Goal: Task Accomplishment & Management: Complete application form

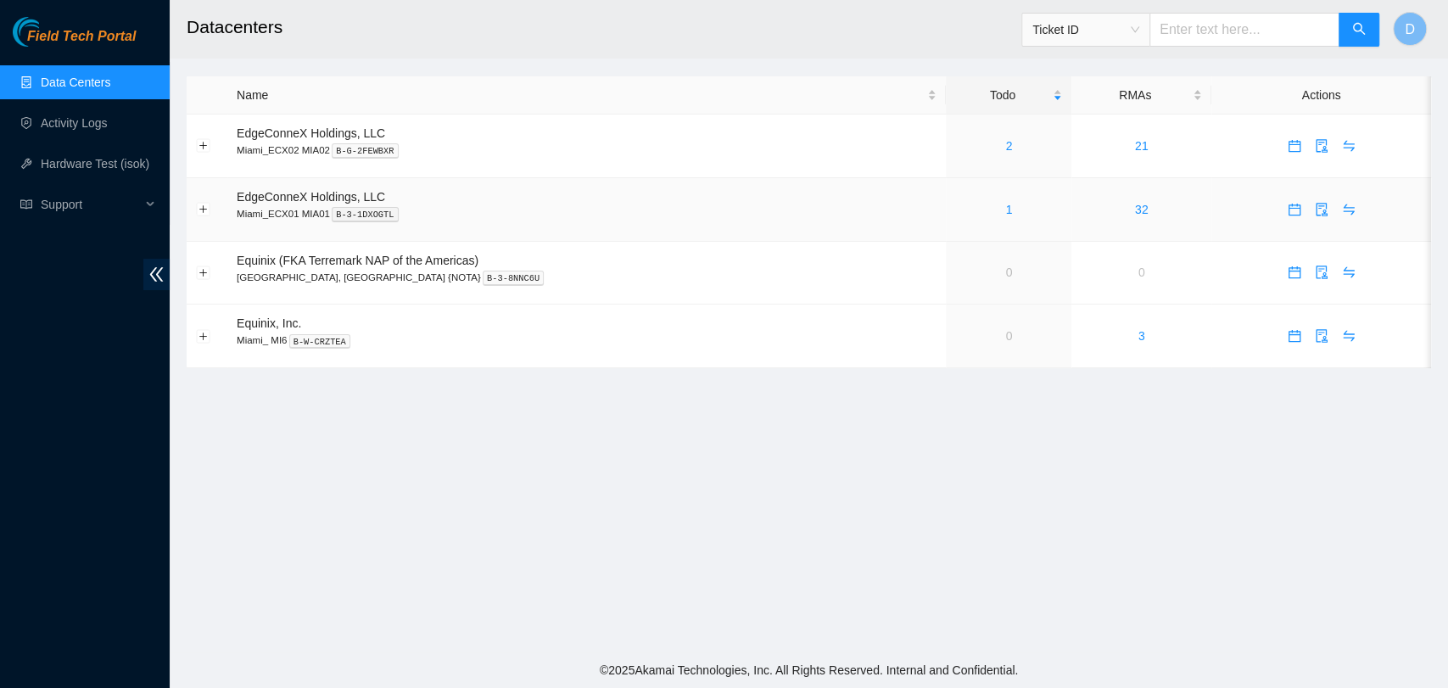
click at [959, 205] on div "1" at bounding box center [1008, 209] width 107 height 19
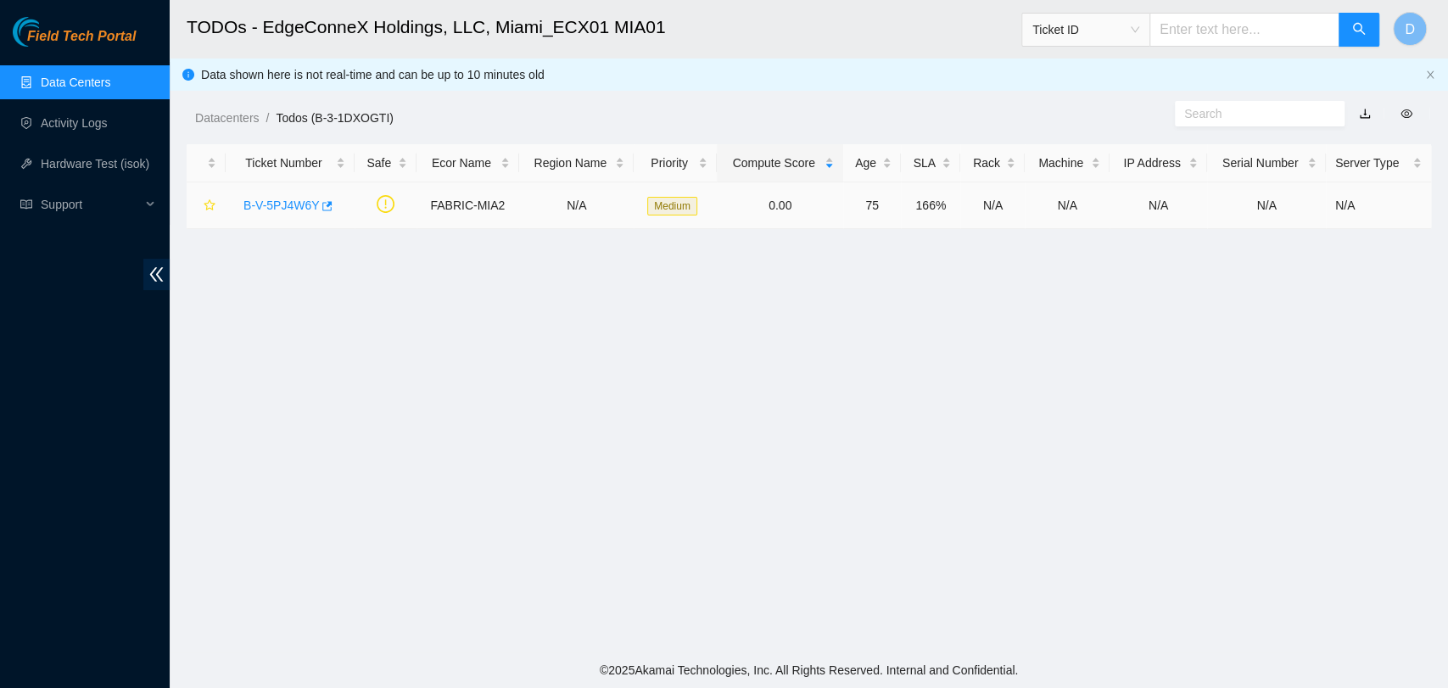
click at [279, 211] on link "B-V-5PJ4W6Y" at bounding box center [280, 205] width 75 height 14
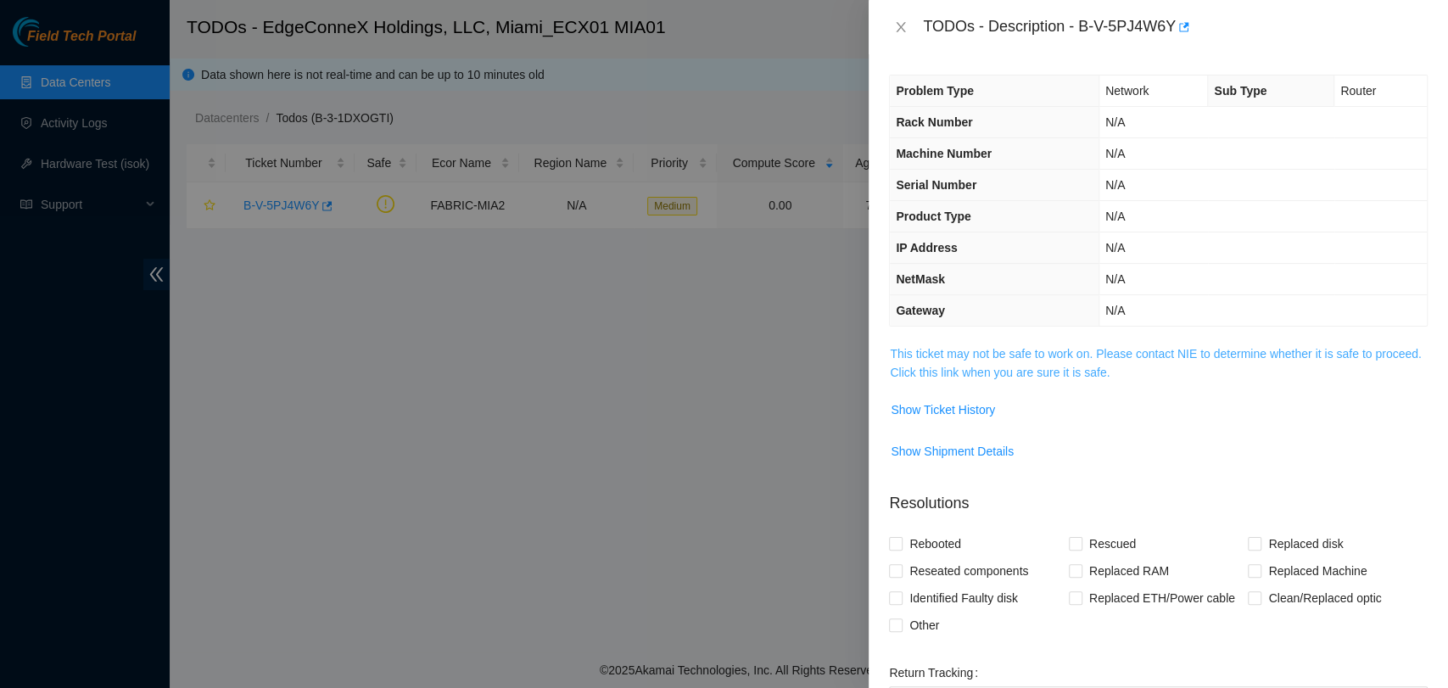
click at [947, 362] on link "This ticket may not be safe to work on. Please contact NIE to determine whether…" at bounding box center [1155, 363] width 531 height 32
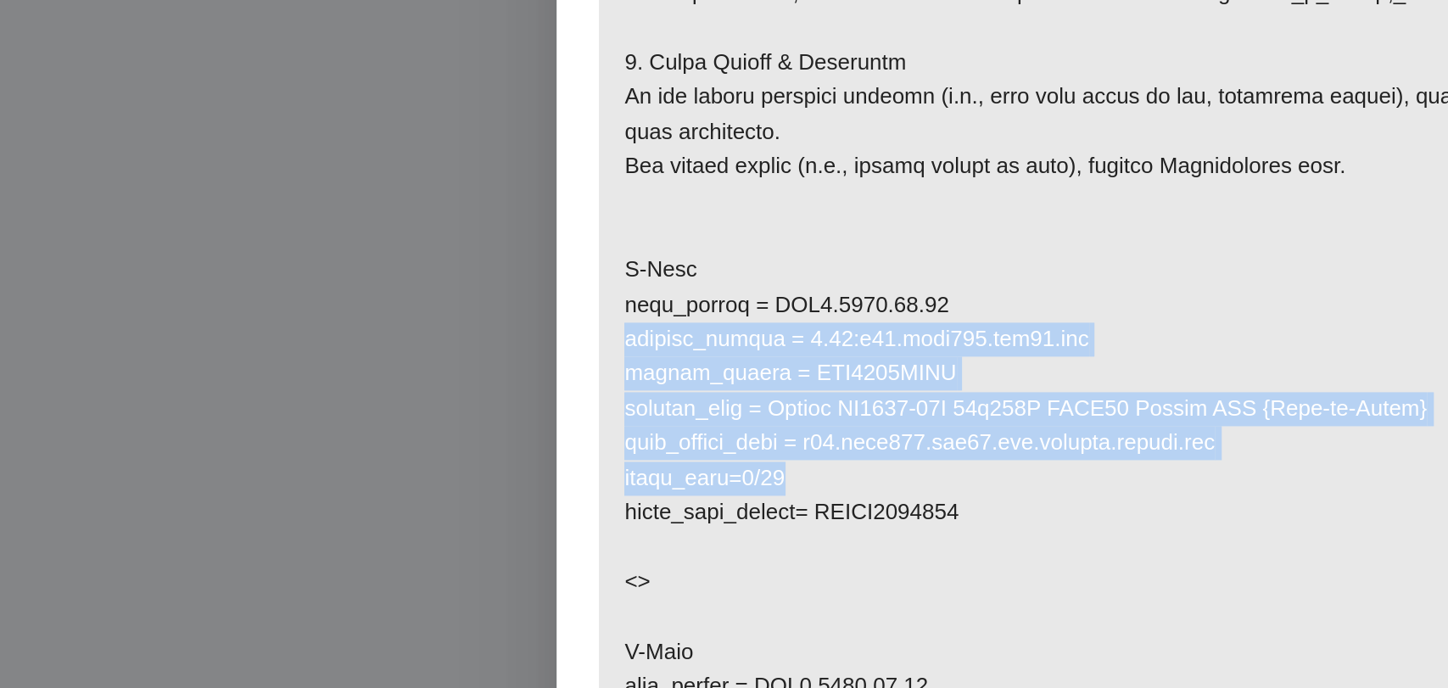
drag, startPoint x: 1148, startPoint y: 499, endPoint x: 1103, endPoint y: 397, distance: 111.3
click at [1103, 397] on p at bounding box center [1158, 462] width 537 height 528
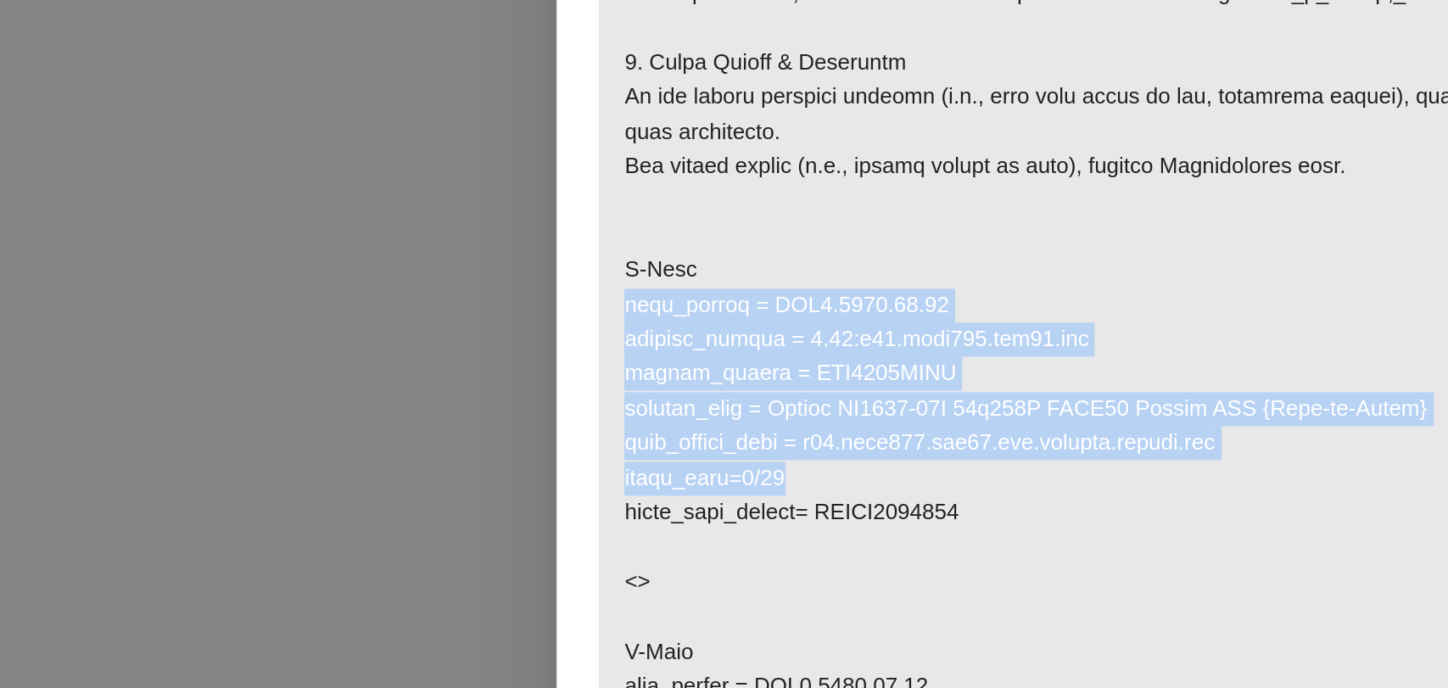
scroll to position [149, 0]
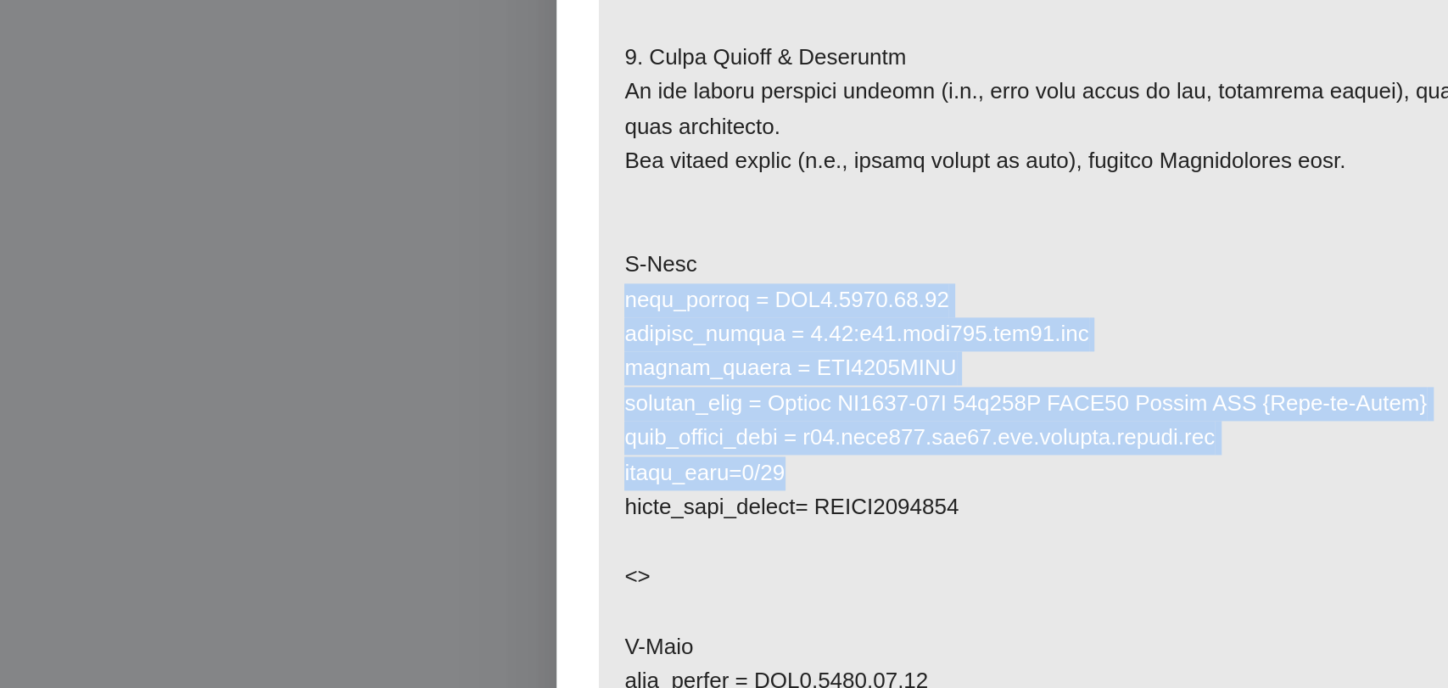
click at [1155, 409] on p at bounding box center [1158, 459] width 537 height 528
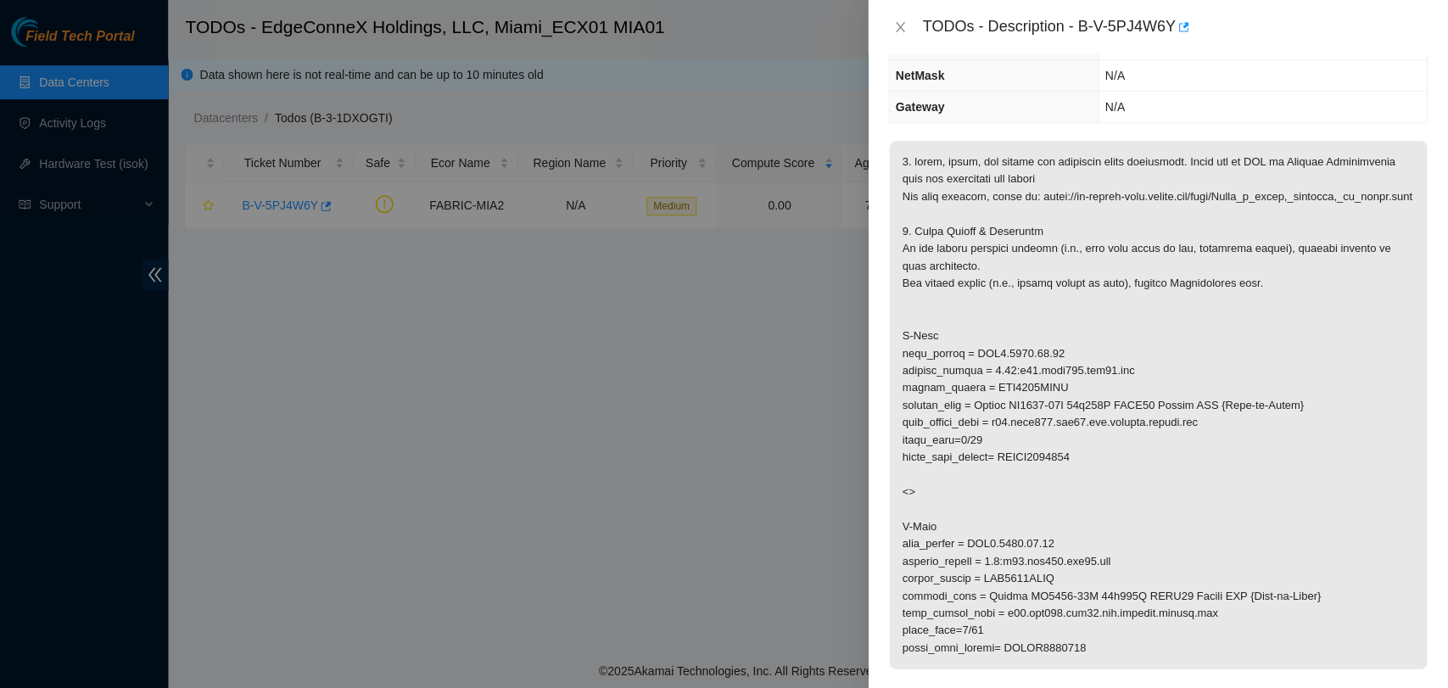
scroll to position [0, 0]
drag, startPoint x: 914, startPoint y: 165, endPoint x: 1177, endPoint y: 168, distance: 263.0
click at [1177, 168] on p at bounding box center [1158, 405] width 537 height 528
copy p "clean, scope, and reseat the following fiber connection"
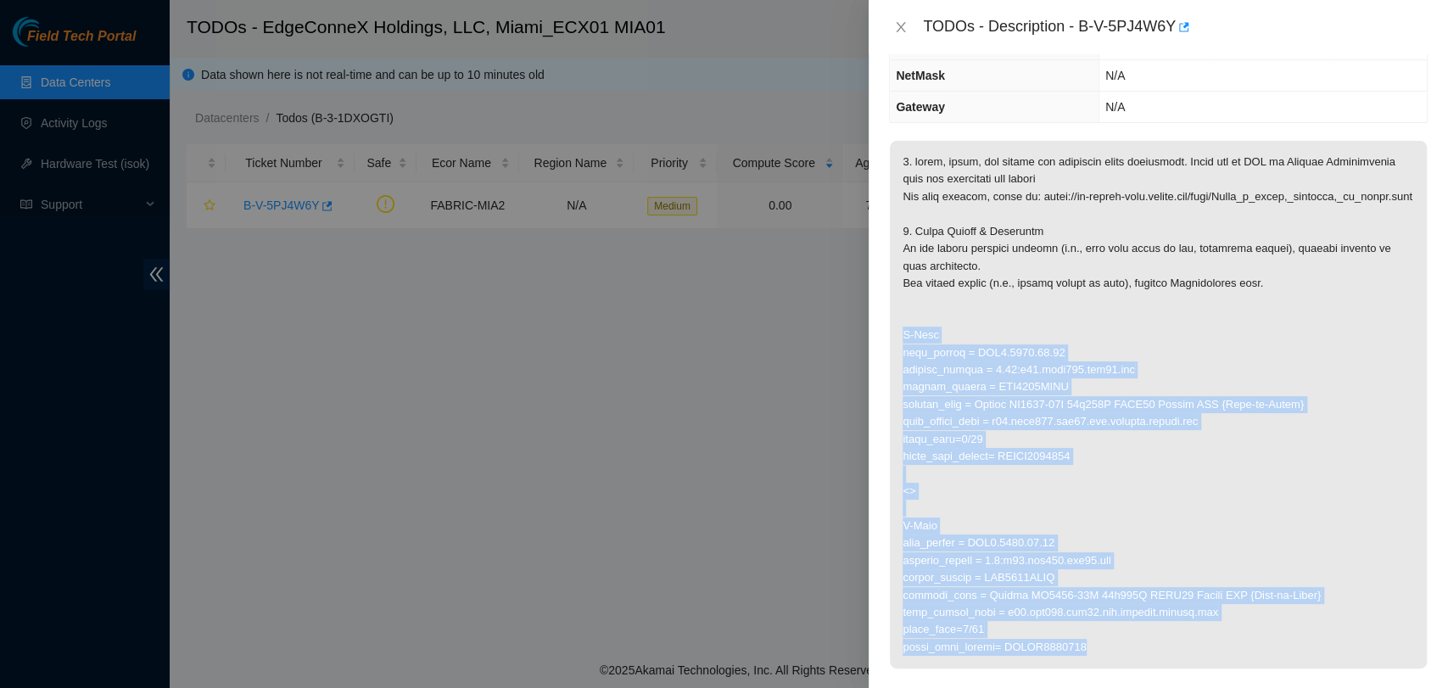
drag, startPoint x: 902, startPoint y: 333, endPoint x: 1105, endPoint y: 645, distance: 371.9
click at [1105, 645] on p at bounding box center [1158, 405] width 537 height 528
copy p "A-Side rack_number = ECX1.1300.02.02 machine_number = 0.11:r03.leaf101.mia02.fa…"
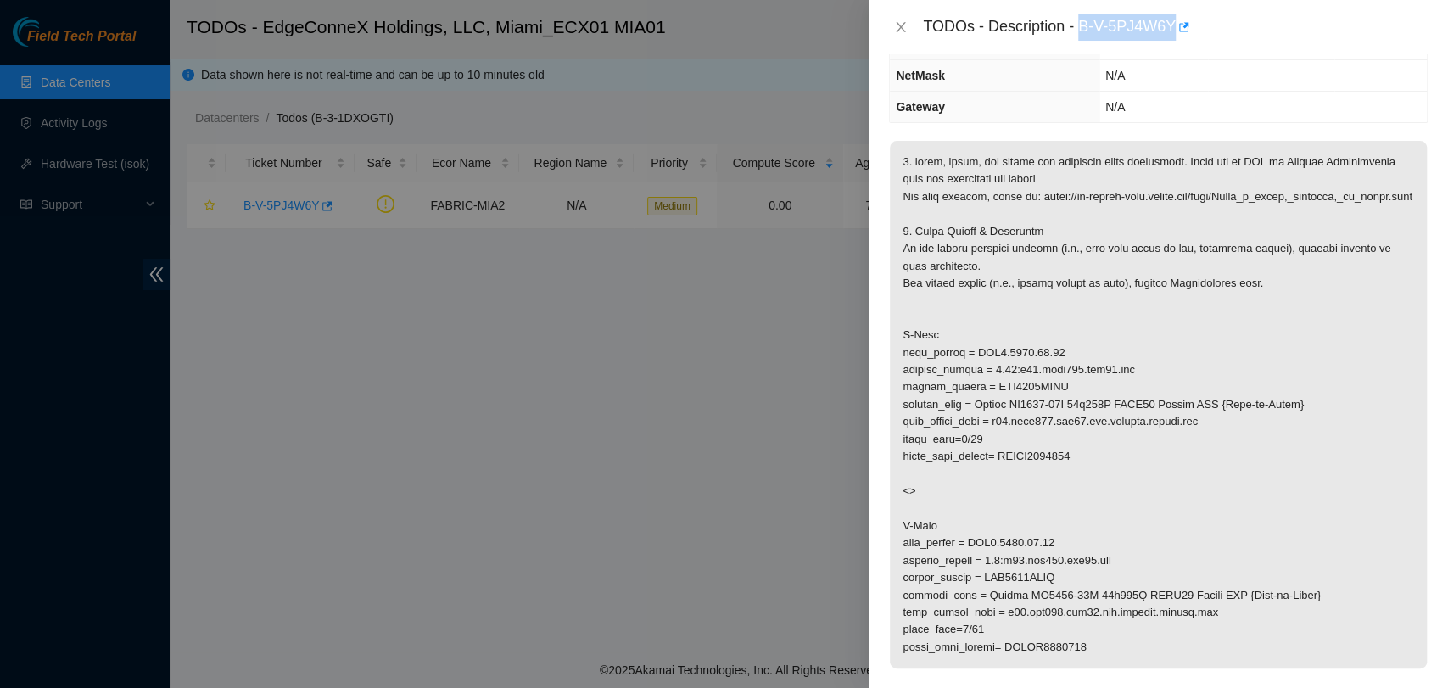
drag, startPoint x: 1081, startPoint y: 25, endPoint x: 1171, endPoint y: 25, distance: 90.8
click at [1171, 25] on div "TODOs - Description - B-V-5PJ4W6Y" at bounding box center [1175, 27] width 505 height 27
copy div "B-V-5PJ4W6Y"
click at [1217, 436] on p at bounding box center [1158, 405] width 537 height 528
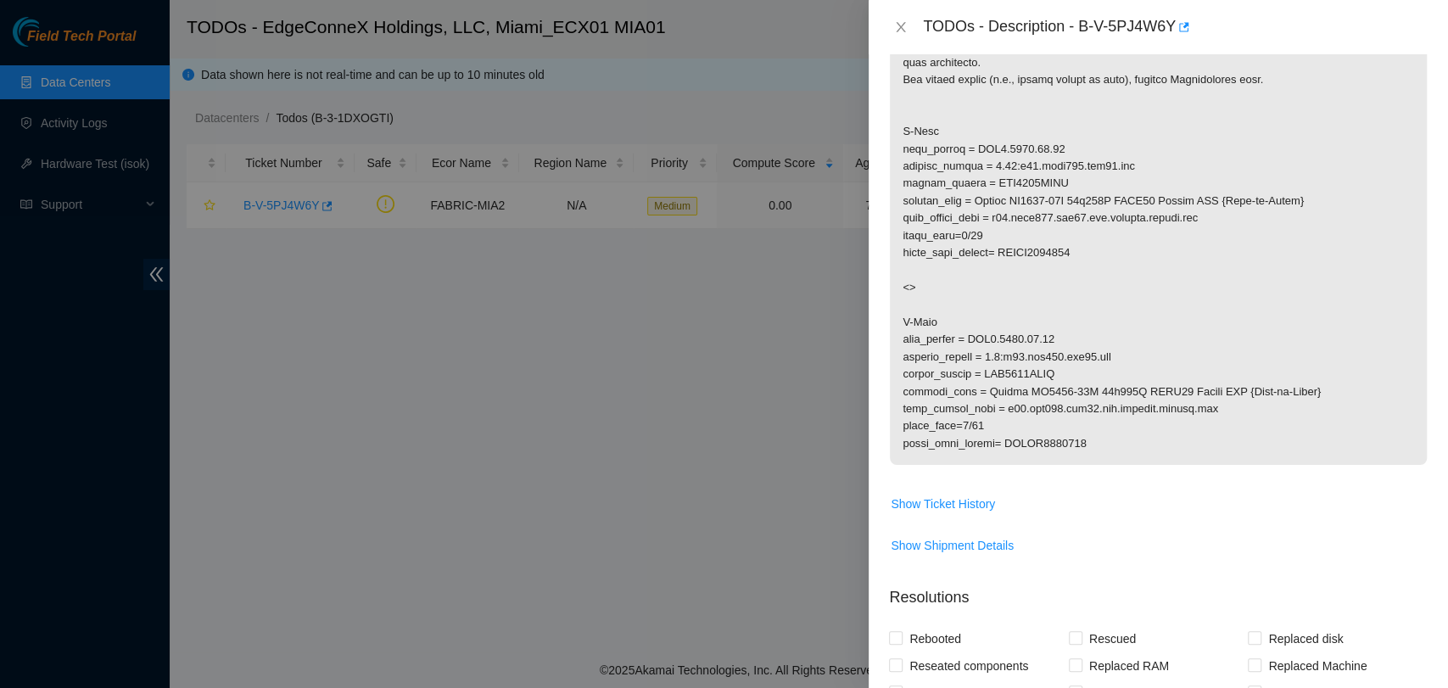
scroll to position [736, 0]
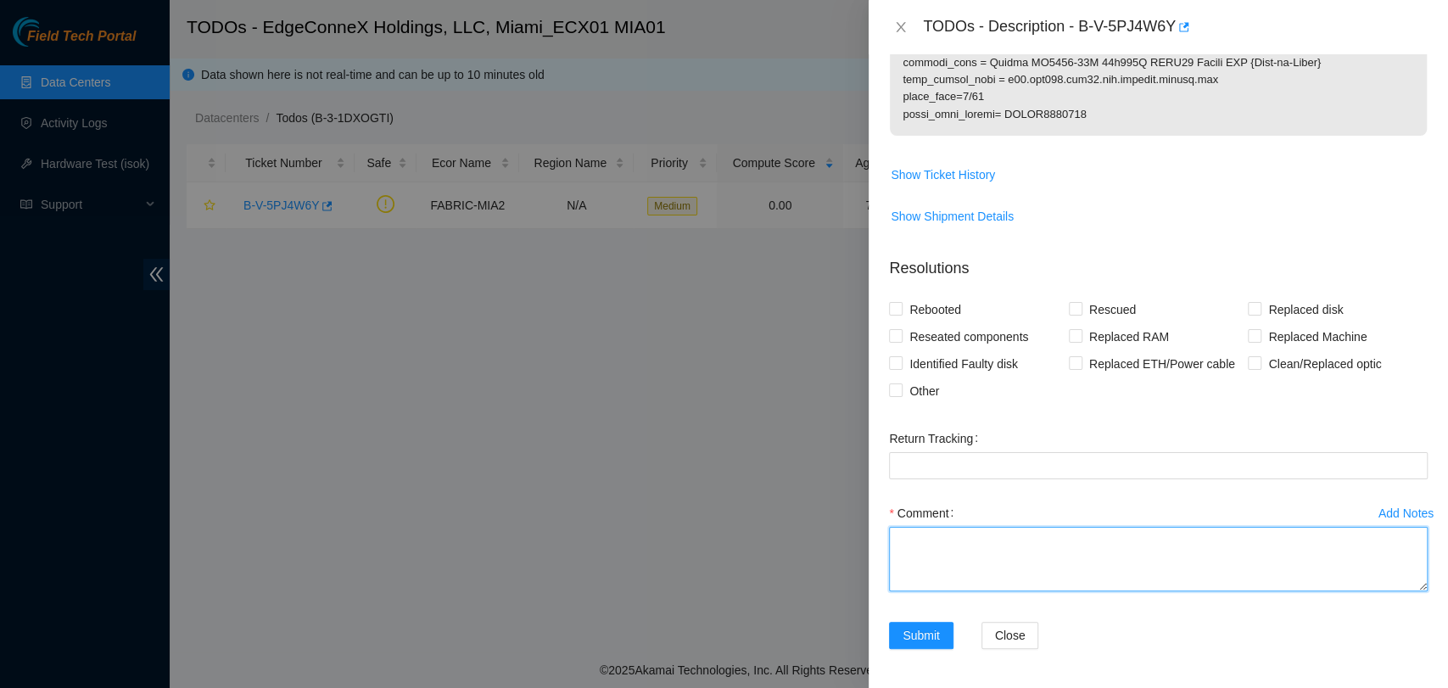
drag, startPoint x: 1025, startPoint y: 543, endPoint x: 1019, endPoint y: 552, distance: 11.1
click at [1019, 552] on textarea "Comment" at bounding box center [1158, 559] width 539 height 64
paste textarea "Verified ticket is safe to work on YES NOCC Authorized: YES -clean, scope, and …"
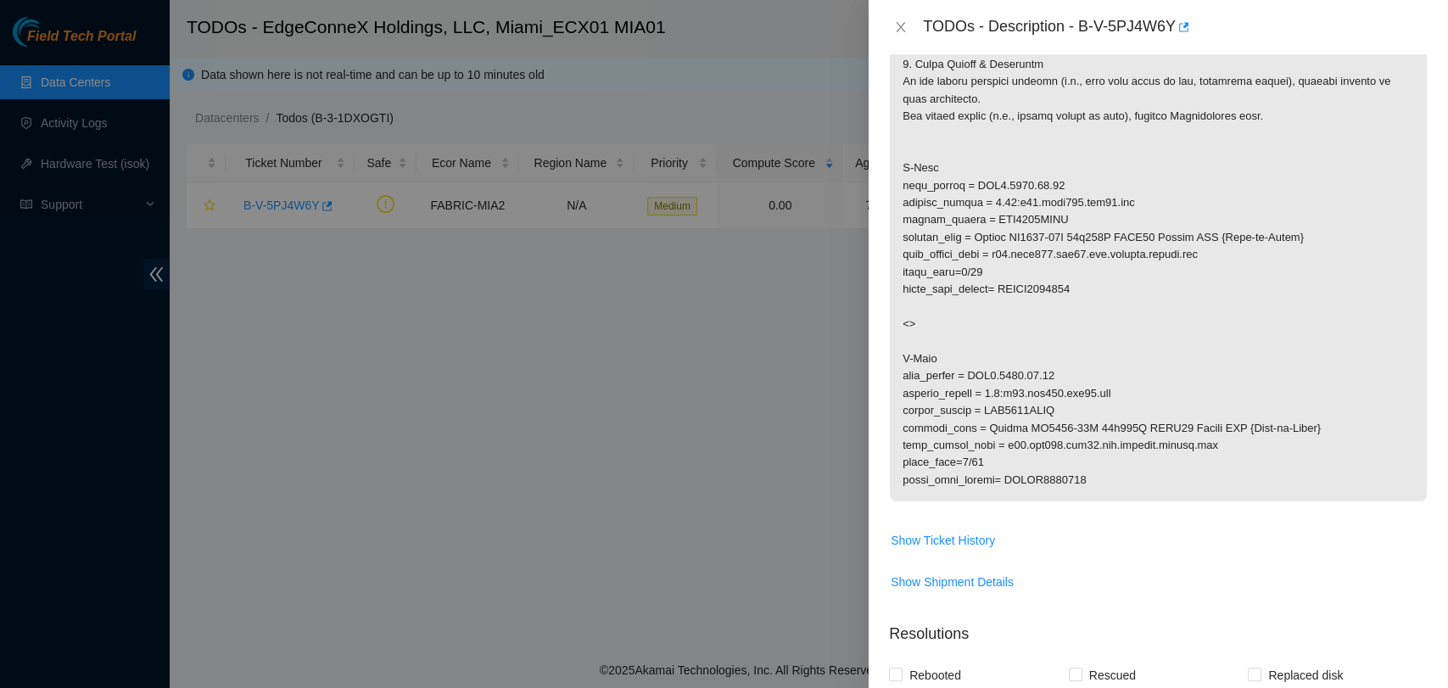
scroll to position [471, 0]
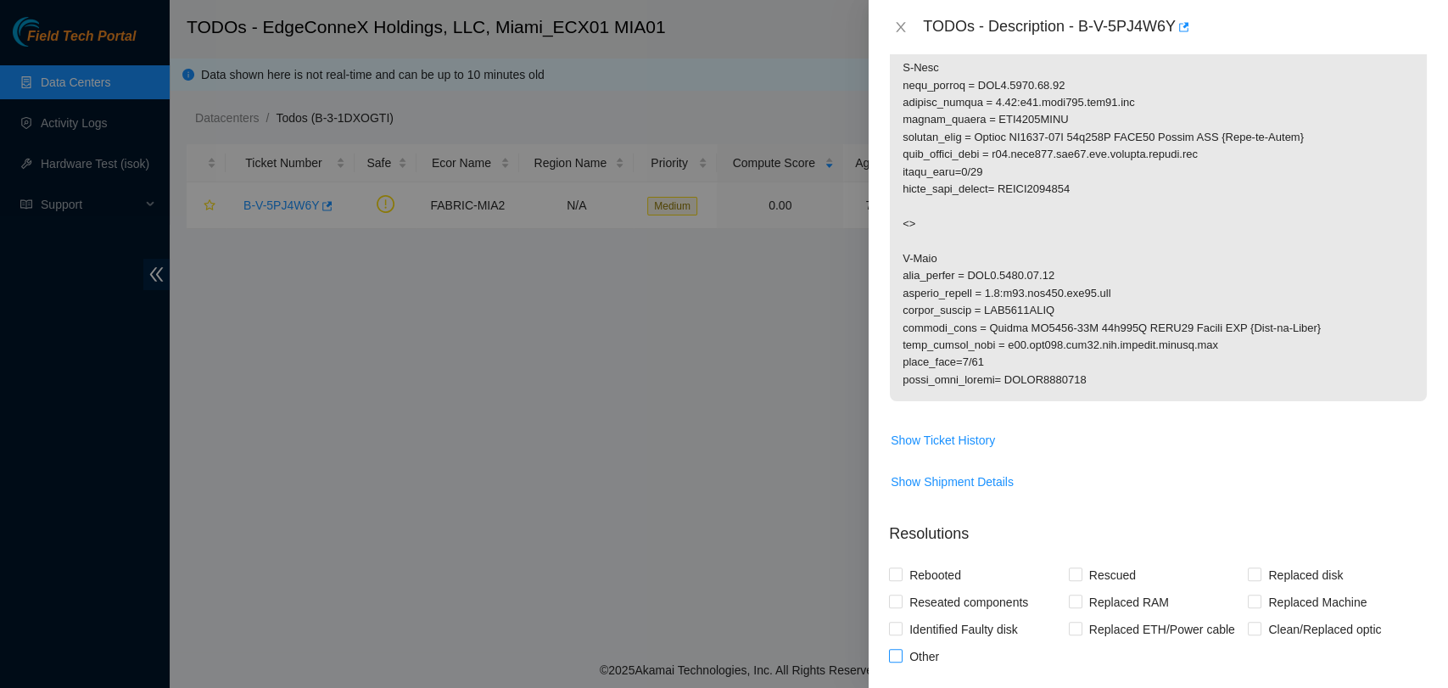
type textarea "Verified ticket is safe to work on YES NOCC Authorized: YES -clean, scope, and …"
click at [895, 654] on input "Other" at bounding box center [895, 655] width 12 height 12
checkbox input "true"
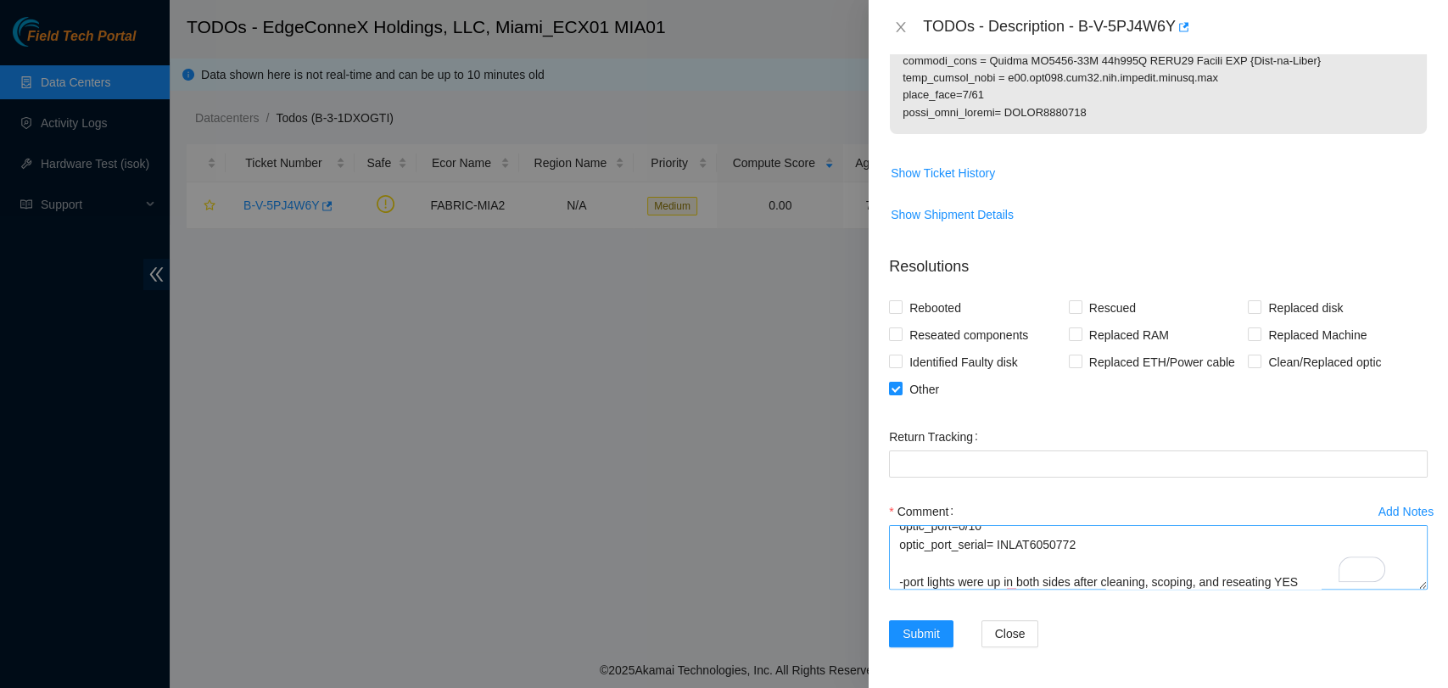
scroll to position [410, 0]
type textarea "Verified ticket is safe to work on YES NOCC Authorized: YES -clean, scope, and …"
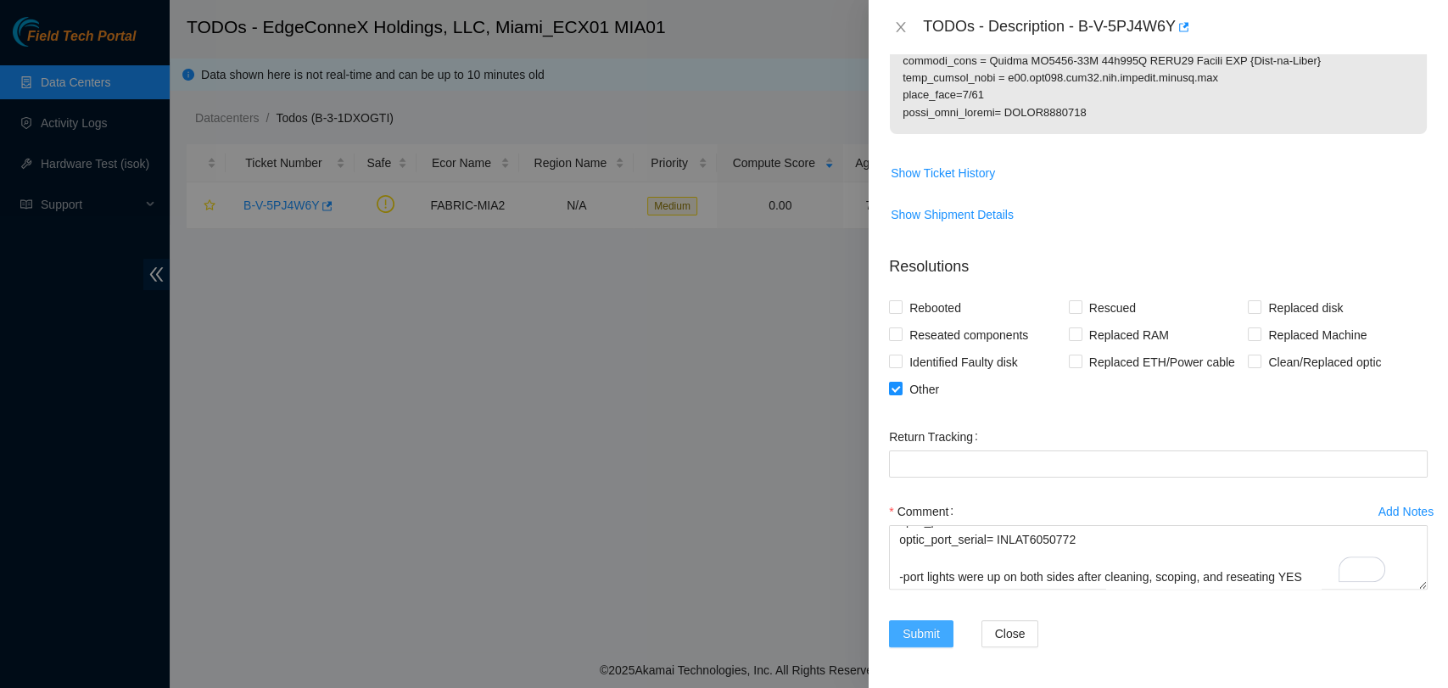
click at [910, 624] on span "Submit" at bounding box center [920, 633] width 37 height 19
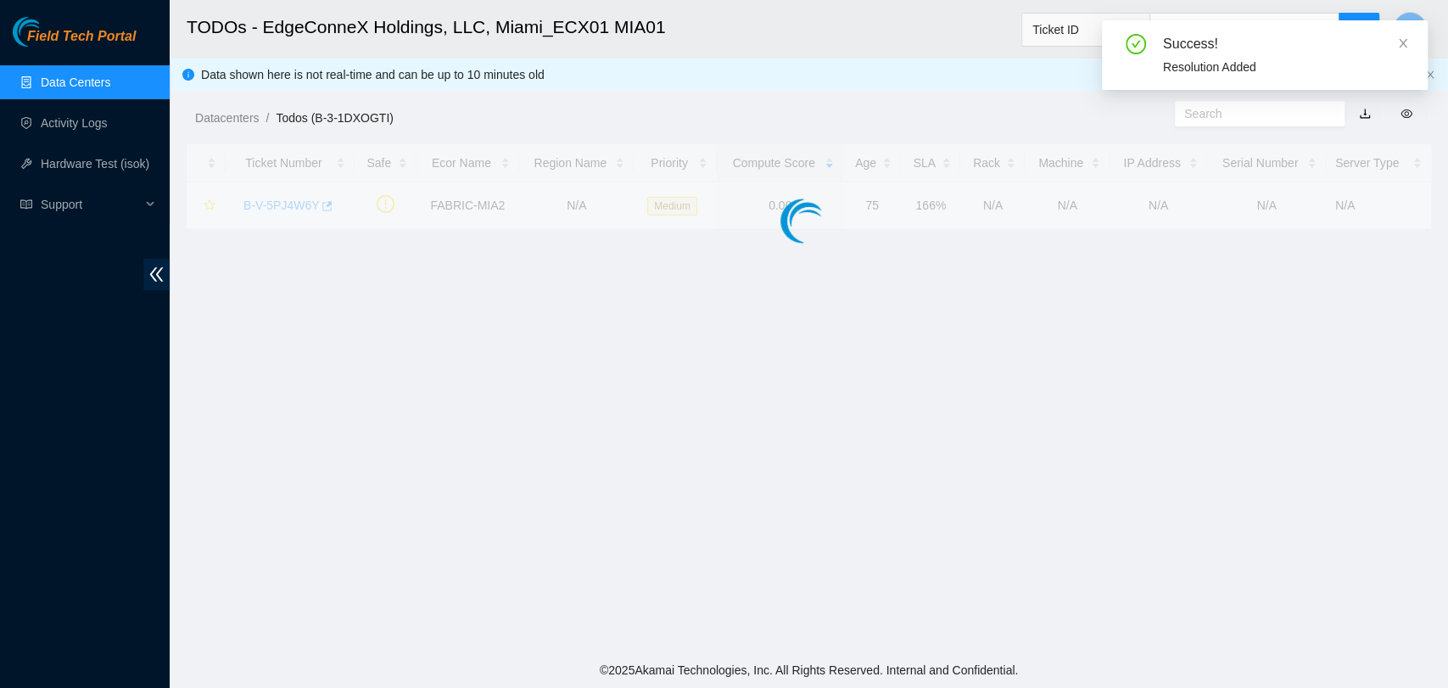
scroll to position [293, 0]
